Goal: Task Accomplishment & Management: Use online tool/utility

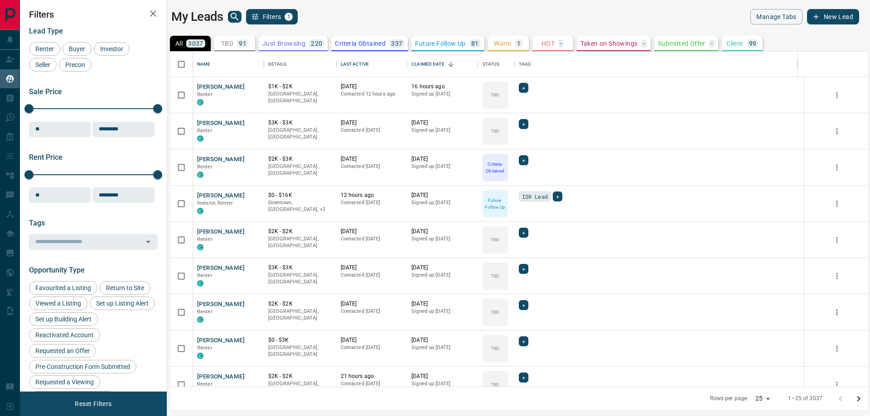
scroll to position [328, 692]
click at [232, 19] on icon "search button" at bounding box center [234, 16] width 11 height 11
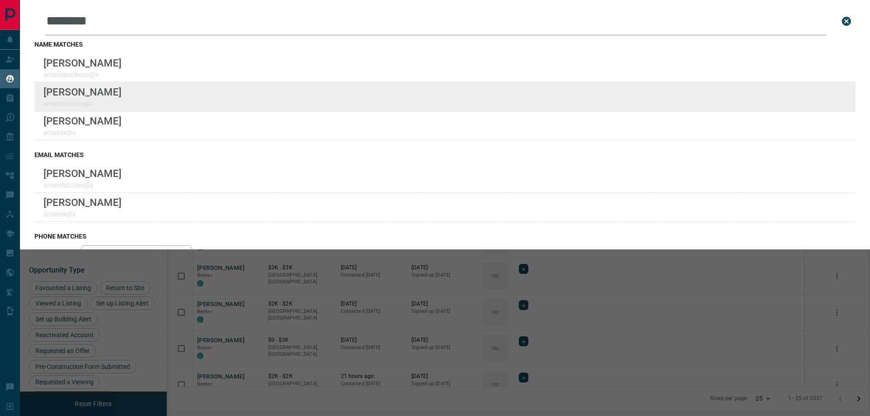
type input "********"
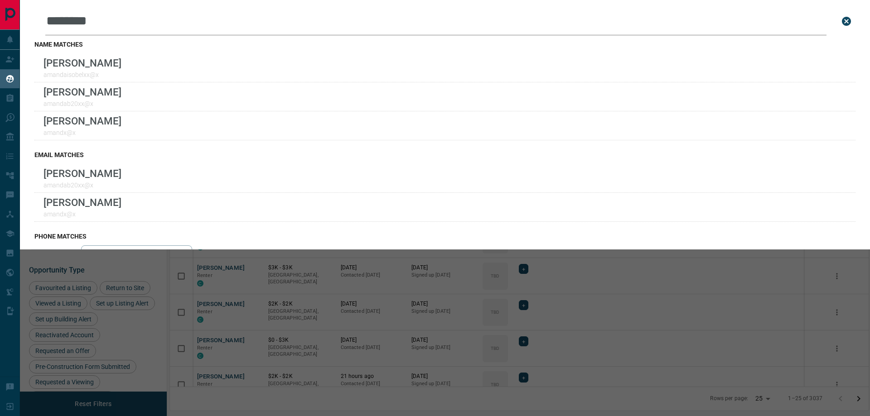
click at [842, 24] on button "close search bar" at bounding box center [846, 21] width 18 height 18
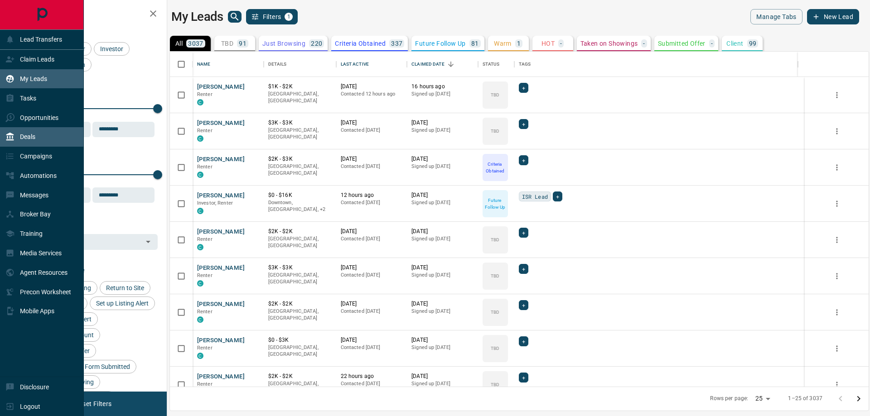
click at [34, 135] on p "Deals" at bounding box center [27, 136] width 15 height 7
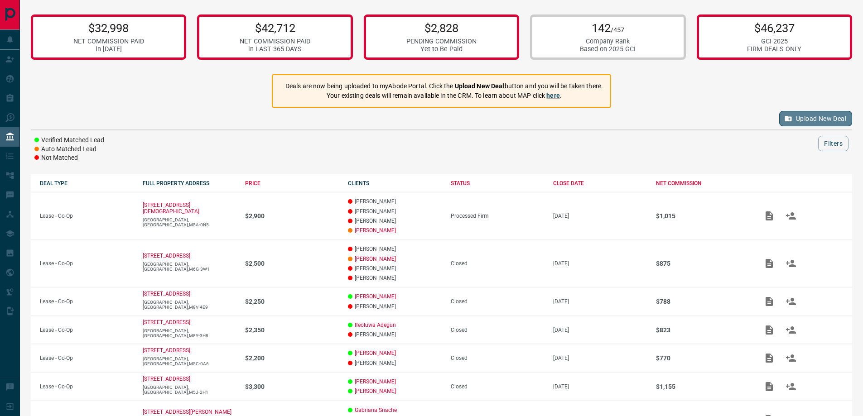
click at [792, 120] on button "Upload New Deal" at bounding box center [815, 118] width 73 height 15
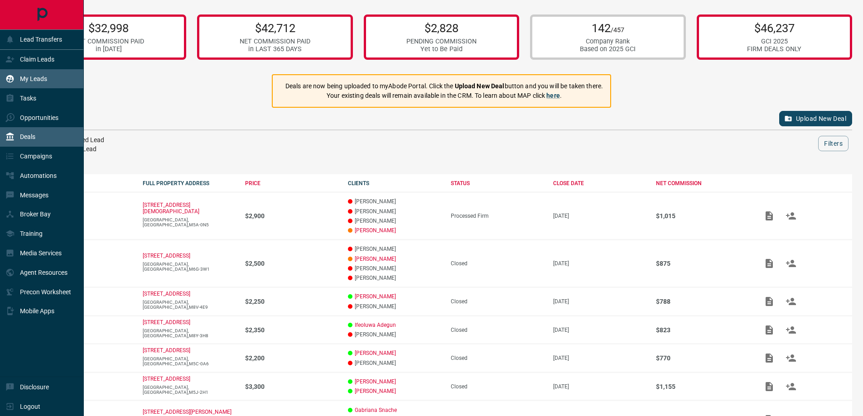
click at [43, 81] on p "My Leads" at bounding box center [33, 78] width 27 height 7
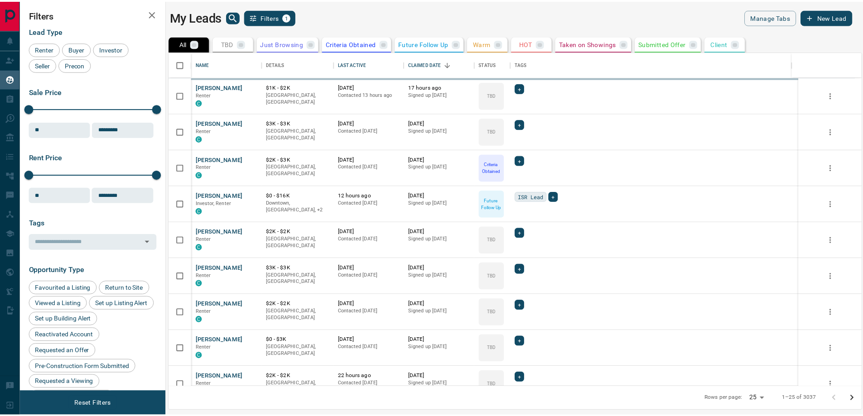
scroll to position [328, 692]
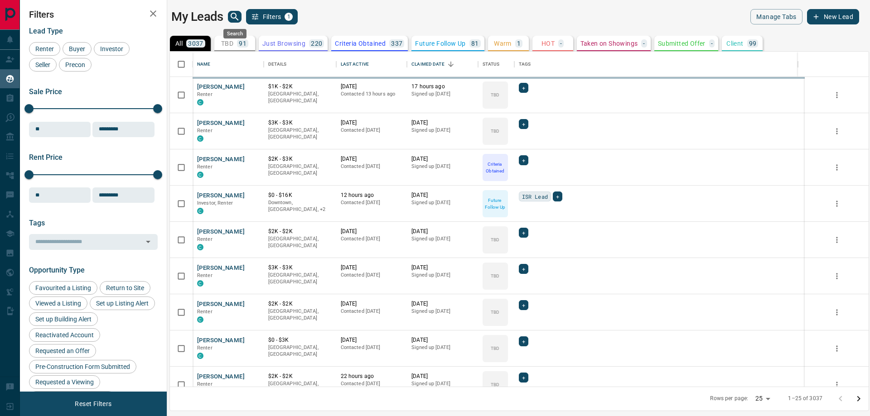
click at [234, 19] on icon "search button" at bounding box center [234, 16] width 11 height 11
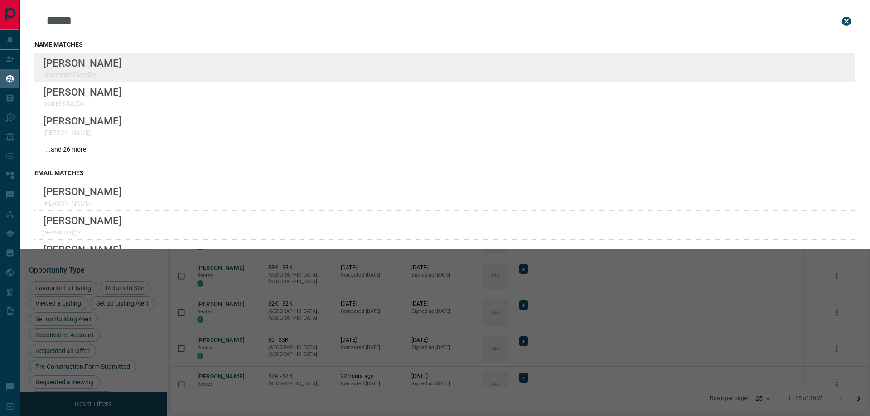
type input "****"
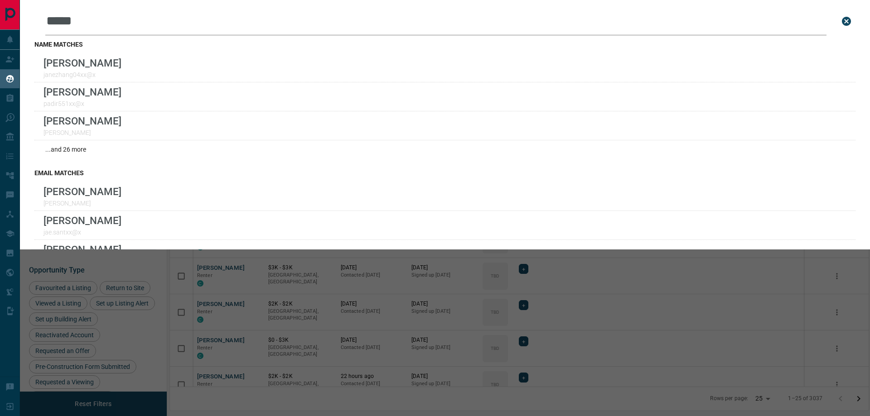
click at [841, 21] on icon "close search bar" at bounding box center [846, 21] width 11 height 11
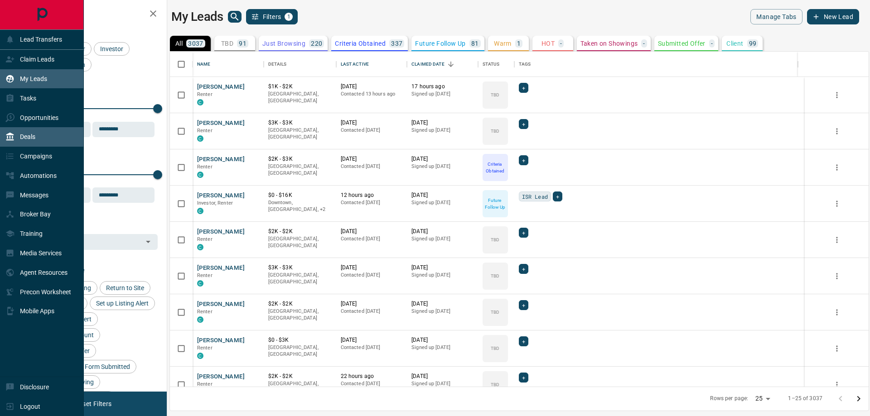
click at [39, 139] on div "Deals" at bounding box center [42, 136] width 84 height 19
